Goal: Information Seeking & Learning: Learn about a topic

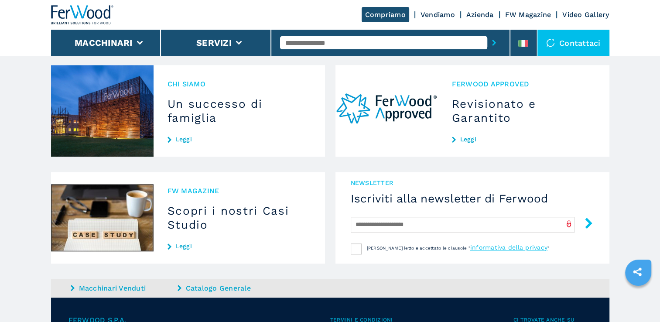
scroll to position [767, 0]
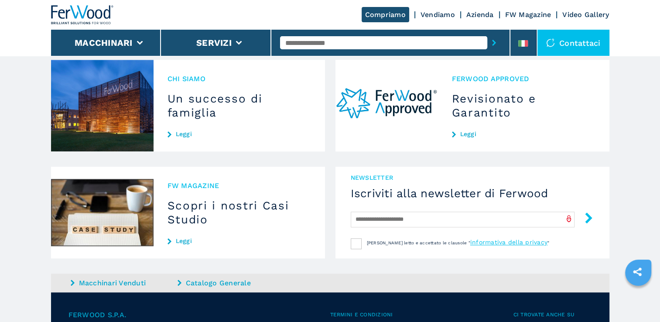
click at [211, 101] on h3 "Un successo di famiglia" at bounding box center [238, 106] width 143 height 28
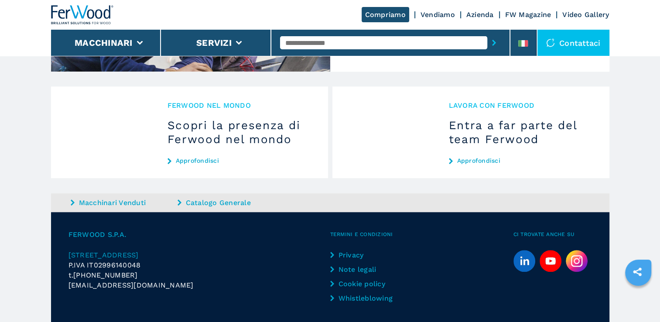
scroll to position [889, 0]
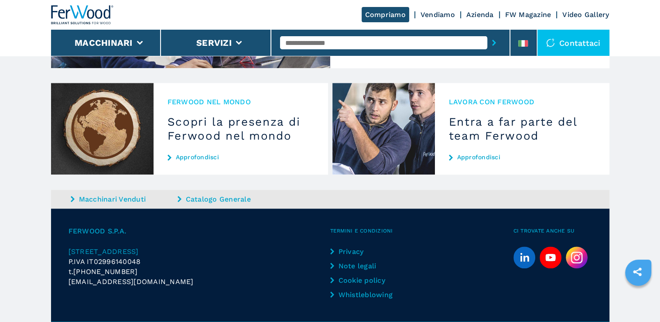
click at [511, 115] on h3 "Entra a far parte del team Ferwood" at bounding box center [522, 129] width 146 height 28
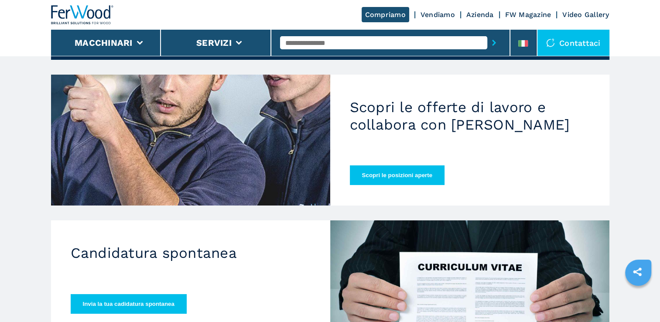
scroll to position [87, 0]
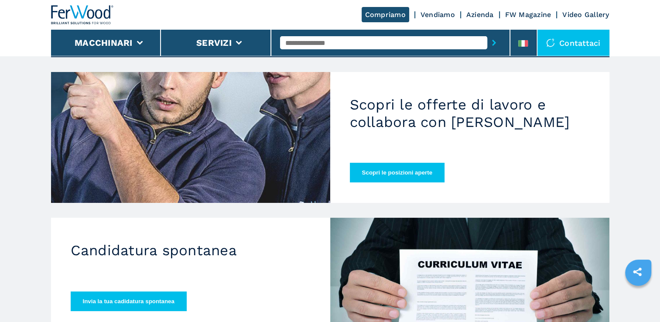
click at [412, 163] on button "Scopri le posizioni aperte" at bounding box center [397, 173] width 95 height 20
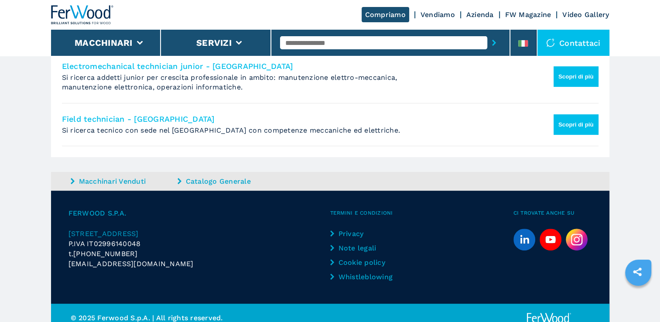
scroll to position [243, 0]
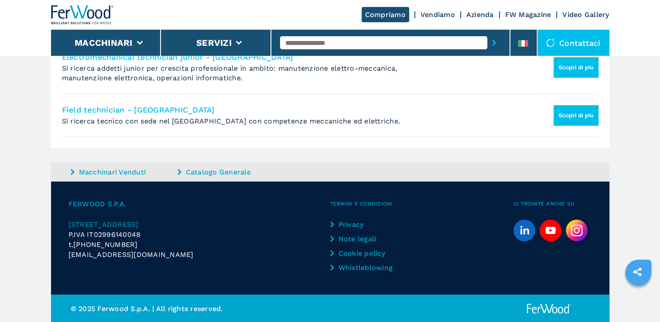
click at [208, 173] on link "Catalogo Generale" at bounding box center [229, 172] width 105 height 10
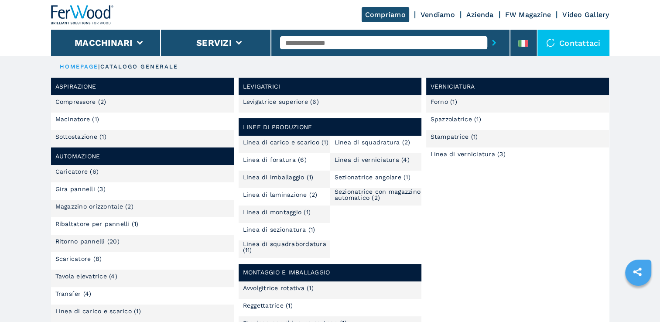
click at [342, 44] on input "text" at bounding box center [383, 42] width 207 height 13
type input "**********"
click at [495, 46] on button "submit-button" at bounding box center [494, 43] width 14 height 20
